Goal: Transaction & Acquisition: Purchase product/service

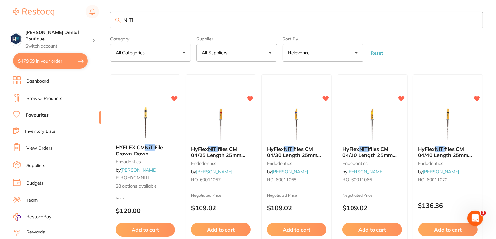
drag, startPoint x: 143, startPoint y: 17, endPoint x: 36, endPoint y: 7, distance: 107.5
click at [36, 13] on div "$479.69 [PERSON_NAME] Dental Boutique Switch account [PERSON_NAME] Dental Bouti…" at bounding box center [248, 118] width 496 height 239
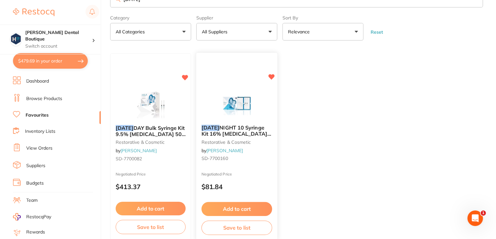
scroll to position [34, 0]
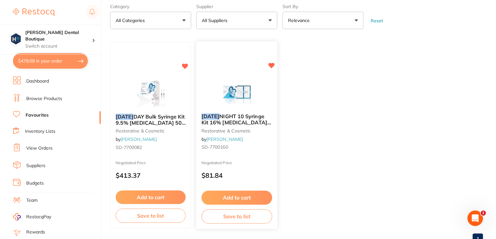
type input "[DATE]"
click at [230, 82] on img at bounding box center [237, 92] width 42 height 32
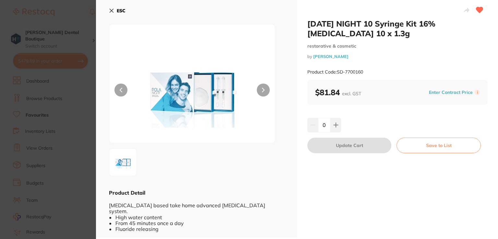
click at [109, 12] on icon at bounding box center [111, 10] width 5 height 5
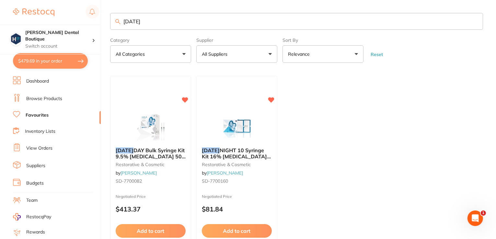
click at [42, 98] on link "Browse Products" at bounding box center [44, 99] width 36 height 6
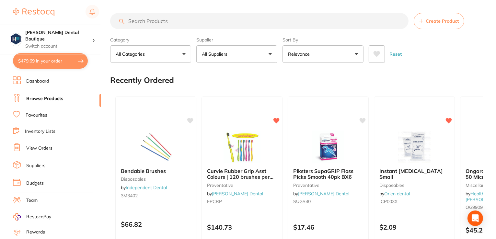
click at [162, 23] on input "search" at bounding box center [259, 21] width 299 height 16
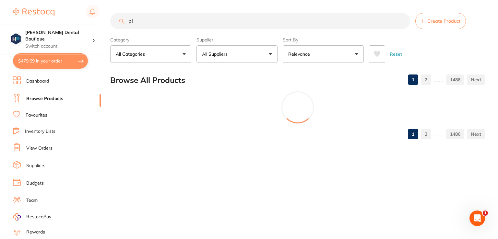
type input "p"
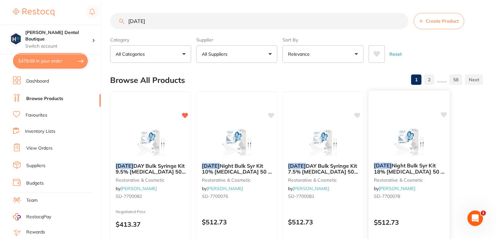
type input "[DATE]"
click at [416, 155] on img at bounding box center [409, 141] width 42 height 33
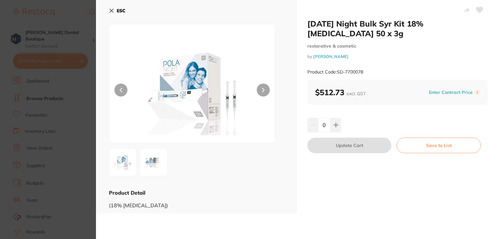
click at [111, 7] on button "ESC" at bounding box center [117, 10] width 17 height 11
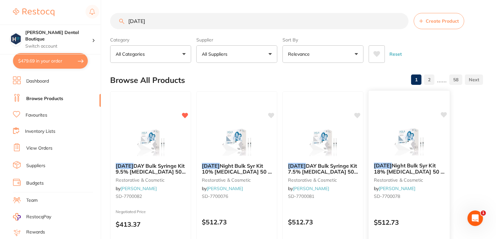
click at [407, 130] on img at bounding box center [409, 141] width 42 height 33
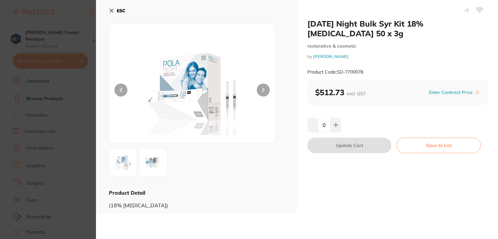
click at [262, 94] on button at bounding box center [263, 90] width 13 height 13
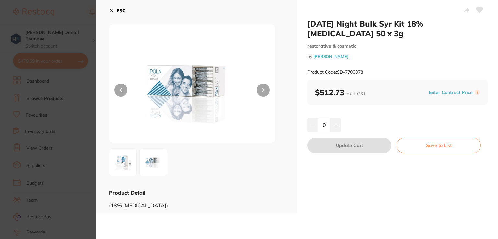
click at [262, 93] on button at bounding box center [263, 90] width 13 height 13
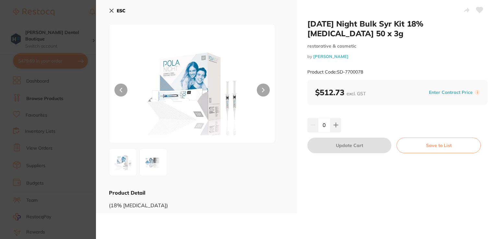
click at [262, 93] on button at bounding box center [263, 90] width 13 height 13
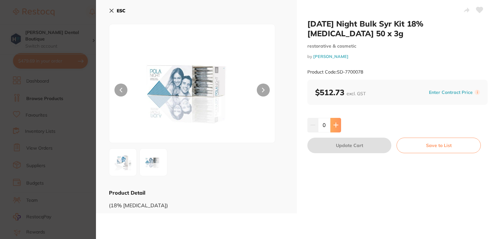
click at [332, 125] on button at bounding box center [335, 125] width 11 height 14
type input "1"
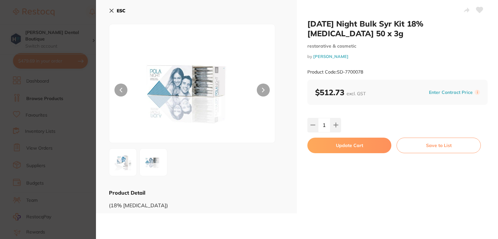
click at [331, 147] on button "Update Cart" at bounding box center [349, 146] width 84 height 16
checkbox input "false"
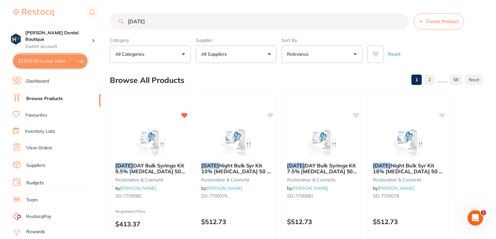
scroll to position [1, 0]
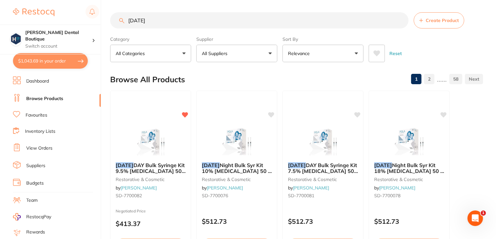
click at [57, 61] on button "$1,043.69 in your order" at bounding box center [50, 61] width 75 height 16
checkbox input "true"
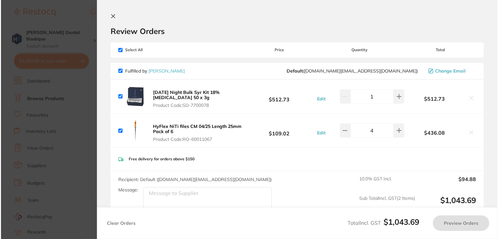
scroll to position [0, 0]
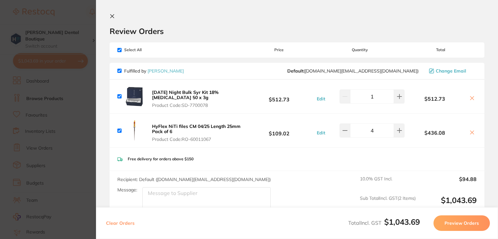
click at [470, 131] on icon at bounding box center [472, 132] width 5 height 5
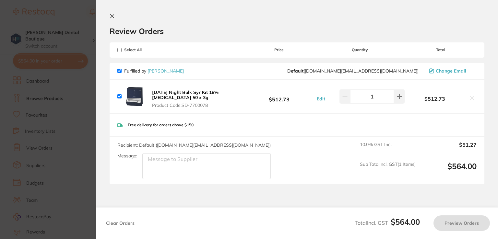
checkbox input "true"
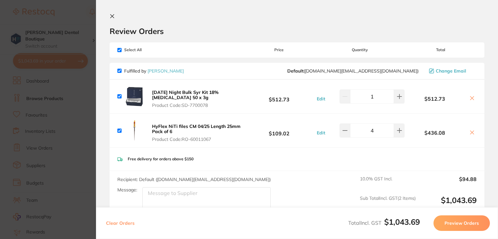
click at [248, 77] on div "Fulfilled by [PERSON_NAME] ( [DOMAIN_NAME][EMAIL_ADDRESS][DOMAIN_NAME] ) Change…" at bounding box center [297, 71] width 375 height 17
click at [114, 19] on button at bounding box center [114, 17] width 8 height 6
